Goal: Navigation & Orientation: Find specific page/section

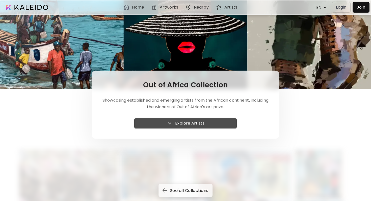
click at [208, 123] on span "Explore Artists" at bounding box center [185, 123] width 95 height 6
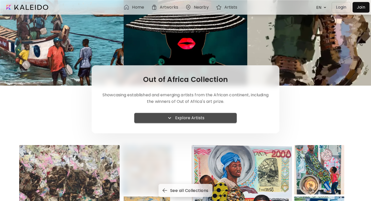
click at [208, 117] on span "Explore Artists" at bounding box center [185, 118] width 95 height 6
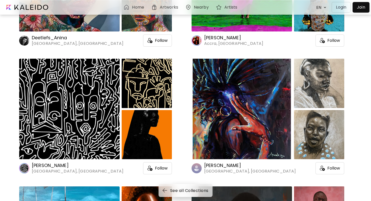
scroll to position [1424, 0]
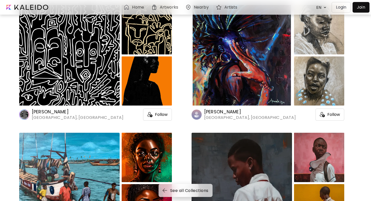
click at [325, 7] on img at bounding box center [324, 7] width 5 height 5
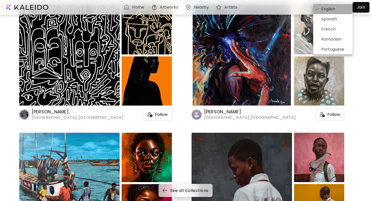
click at [319, 8] on li "English" at bounding box center [332, 9] width 39 height 10
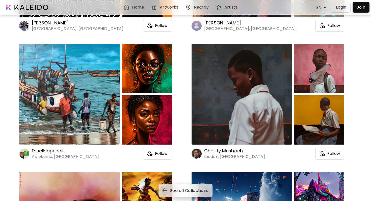
scroll to position [1513, 0]
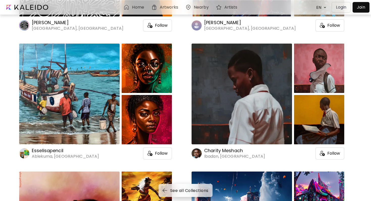
click at [201, 5] on h6 "Nearby" at bounding box center [201, 7] width 15 height 4
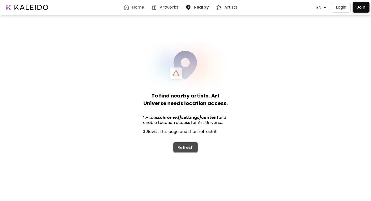
click at [182, 149] on span "Refresh" at bounding box center [185, 147] width 16 height 5
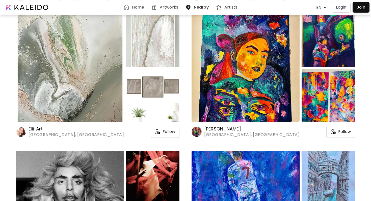
scroll to position [1491, 0]
